Goal: Check status: Check status

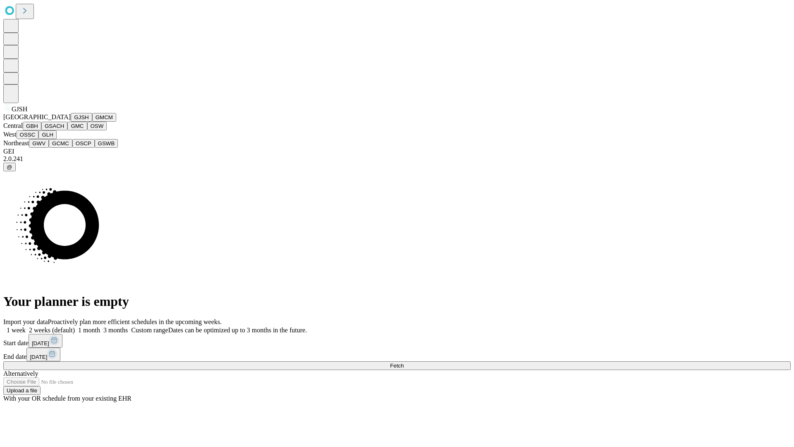
click at [71, 122] on button "GJSH" at bounding box center [82, 117] width 22 height 9
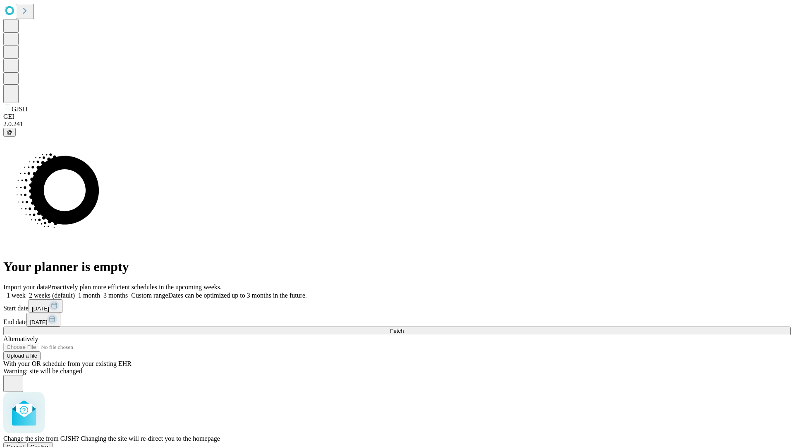
click at [50, 443] on span "Confirm" at bounding box center [40, 446] width 19 height 6
click at [75, 292] on label "2 weeks (default)" at bounding box center [50, 295] width 49 height 7
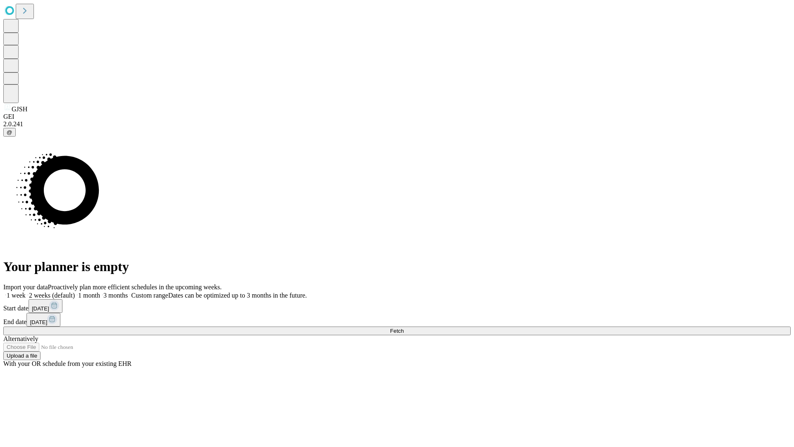
click at [404, 328] on span "Fetch" at bounding box center [397, 331] width 14 height 6
